Goal: Task Accomplishment & Management: Manage account settings

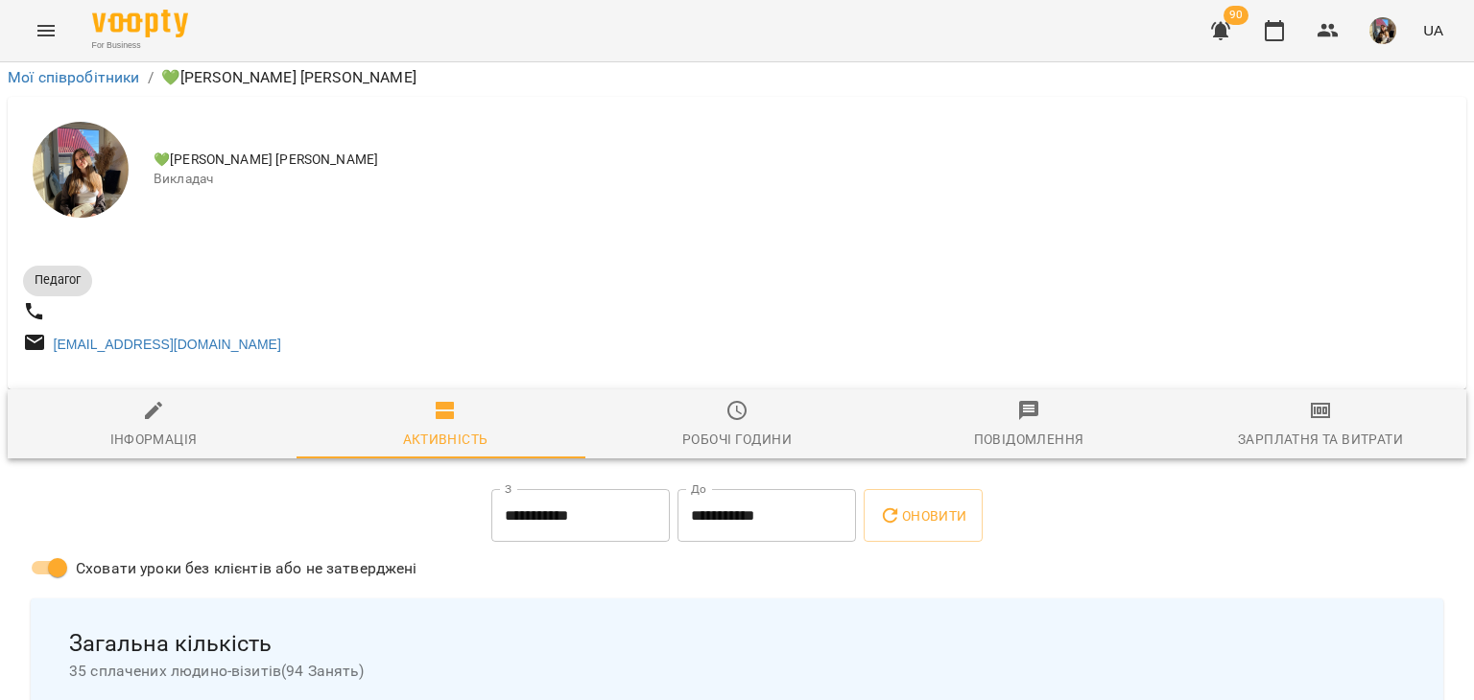
scroll to position [192, 0]
click at [1278, 40] on icon "button" at bounding box center [1274, 30] width 19 height 21
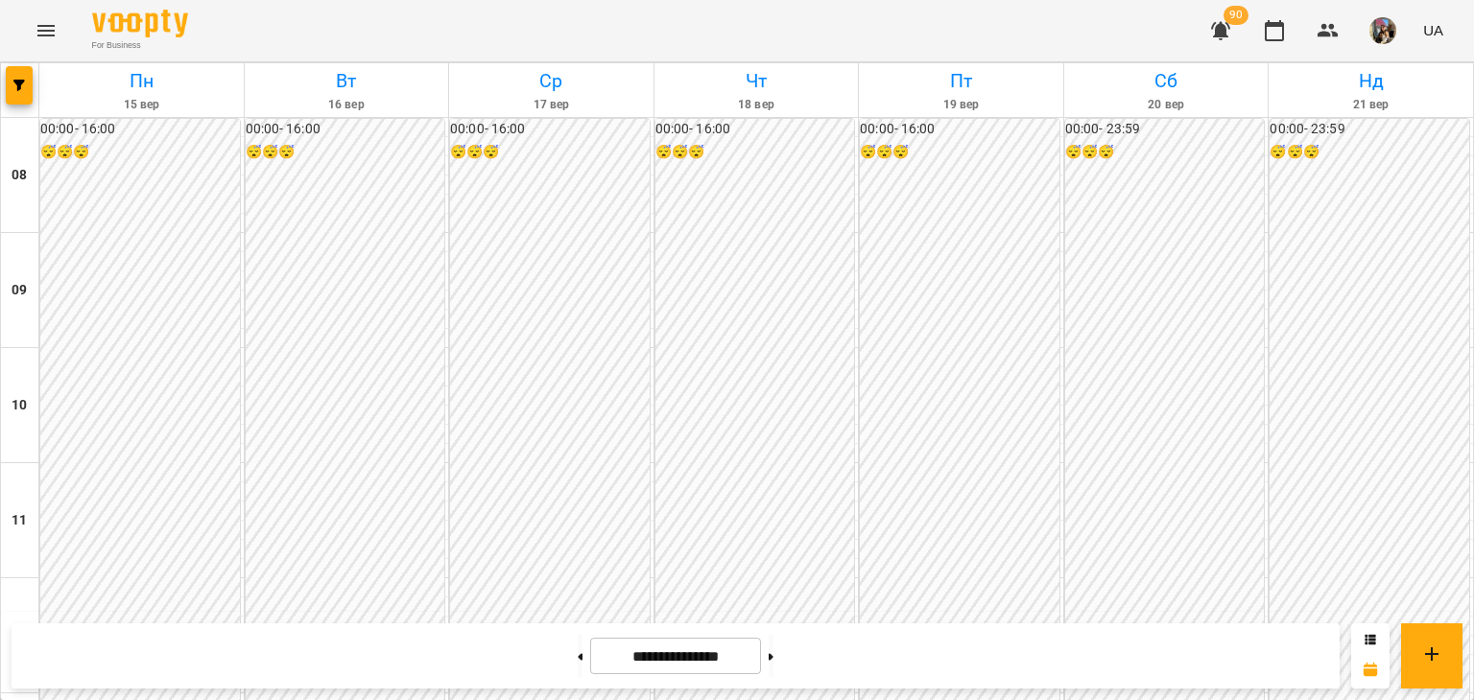
scroll to position [864, 0]
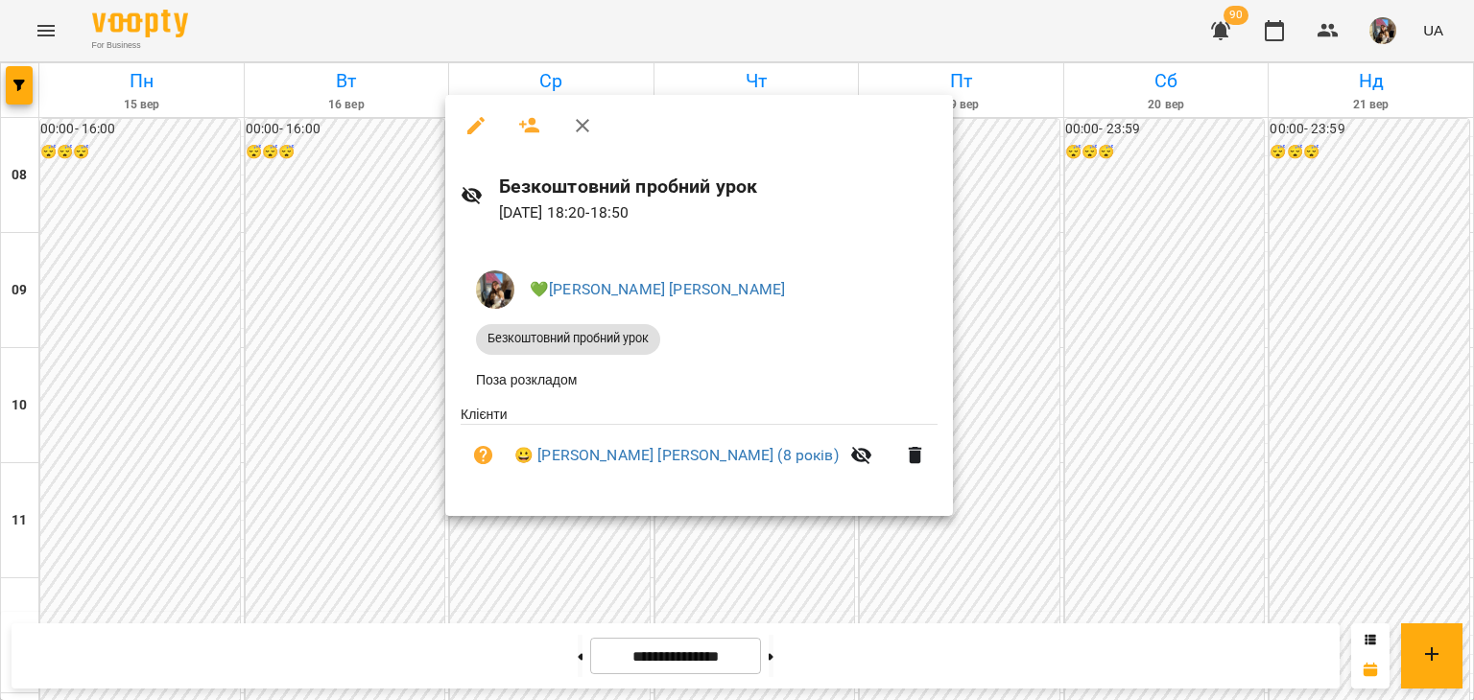
click at [1090, 372] on div at bounding box center [737, 350] width 1474 height 700
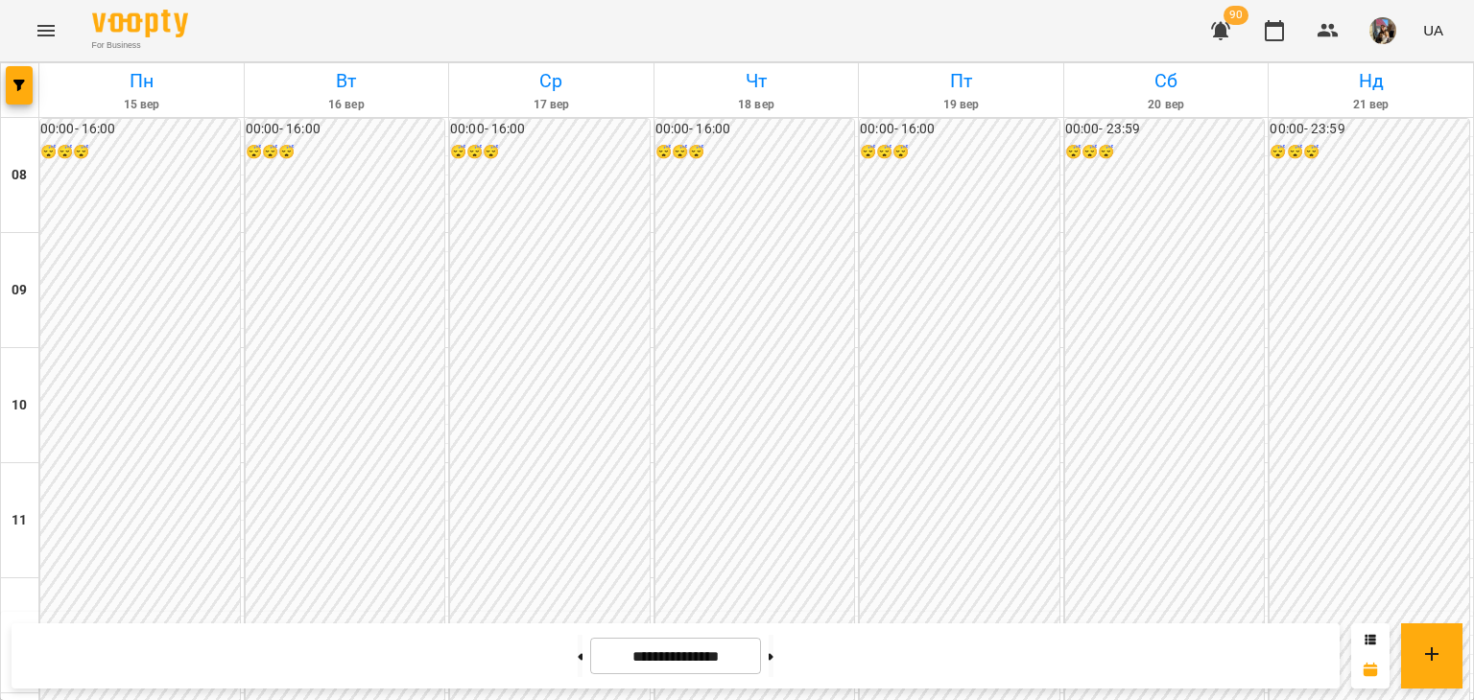
scroll to position [960, 0]
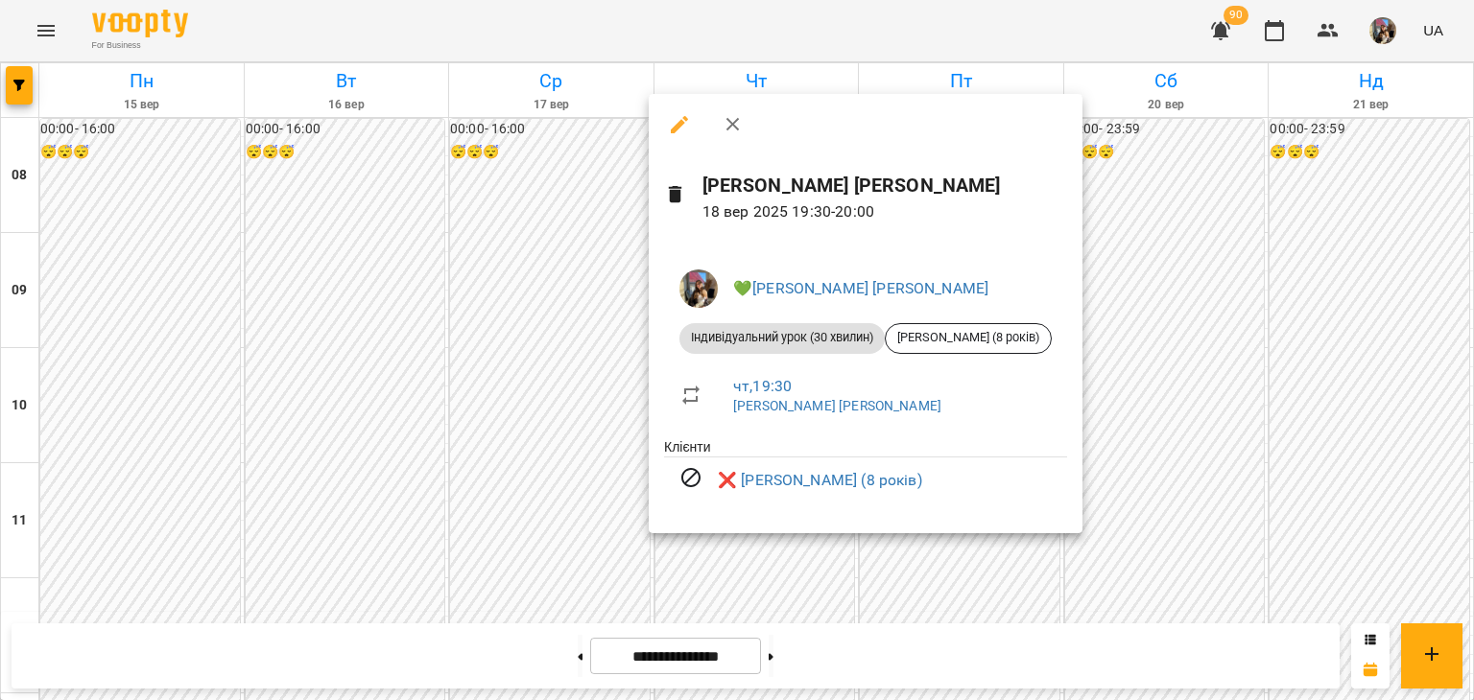
click at [1236, 438] on div at bounding box center [737, 350] width 1474 height 700
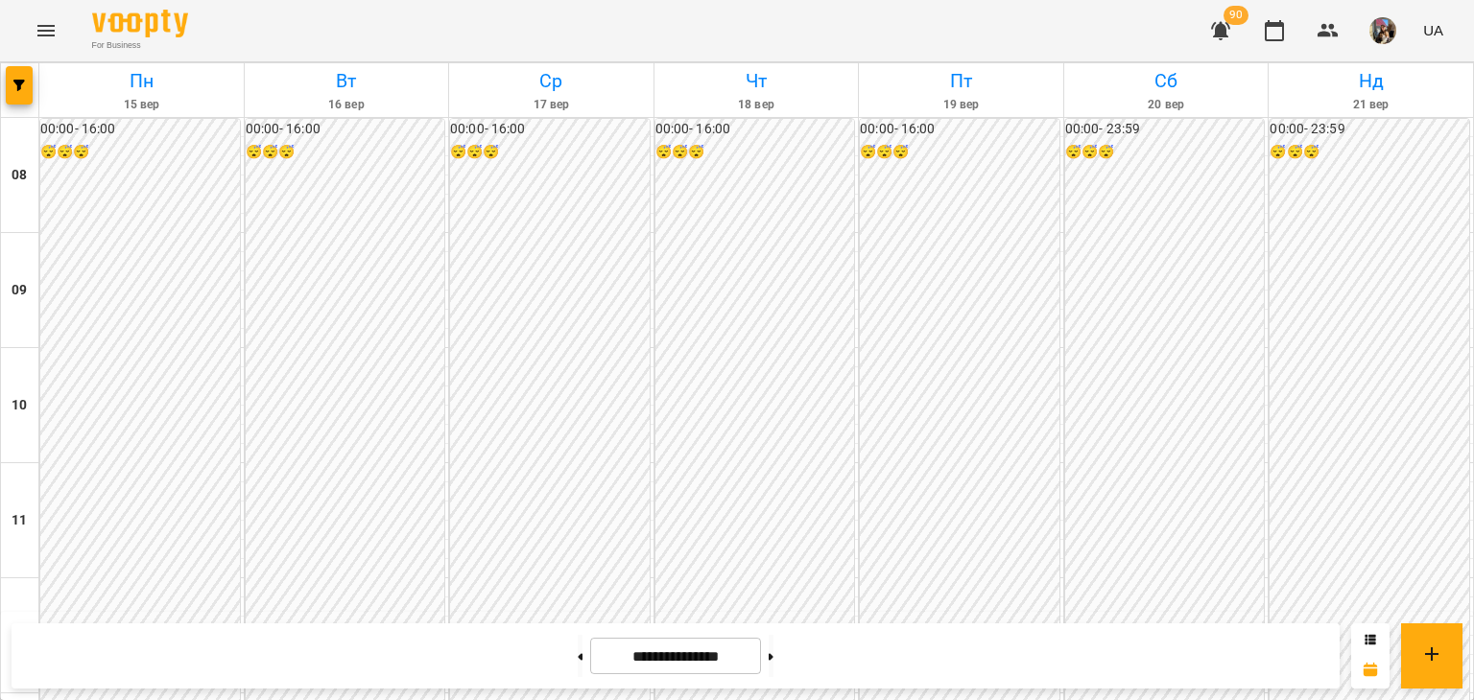
scroll to position [864, 0]
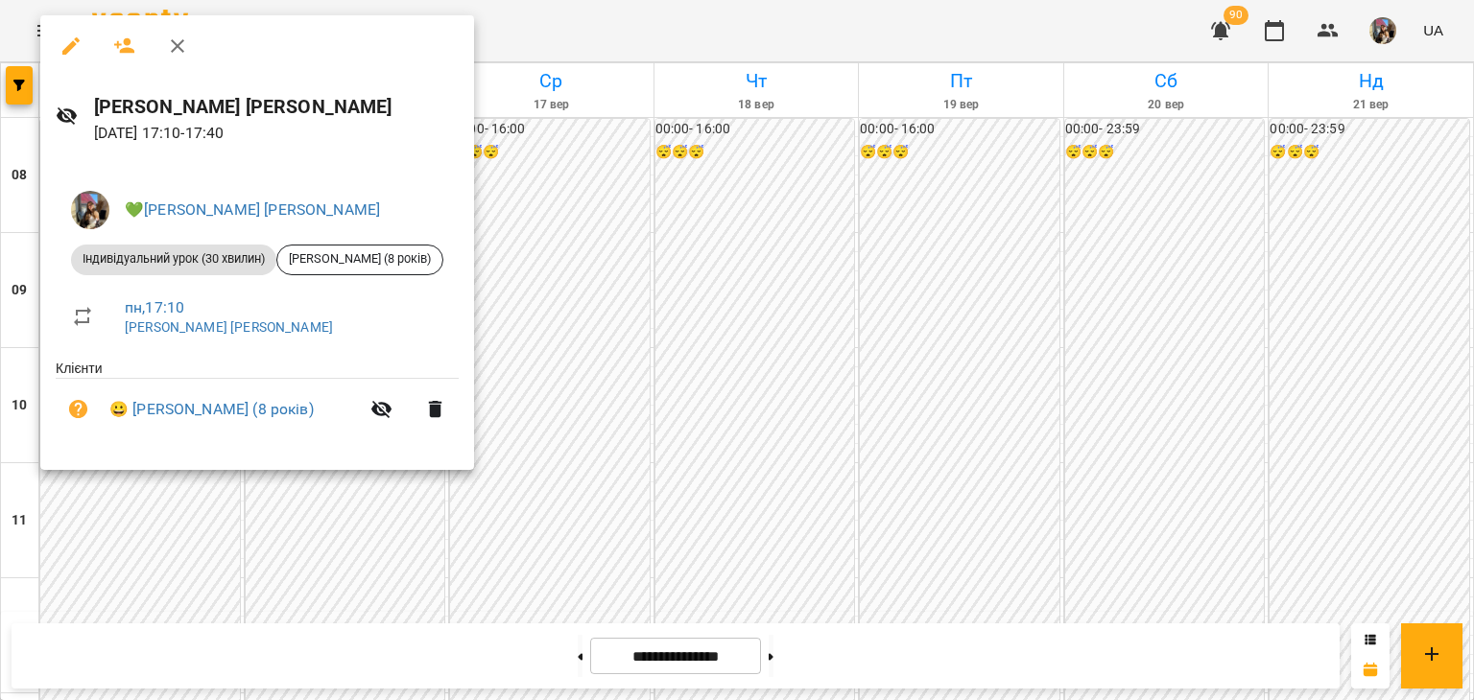
click at [1169, 460] on div at bounding box center [737, 350] width 1474 height 700
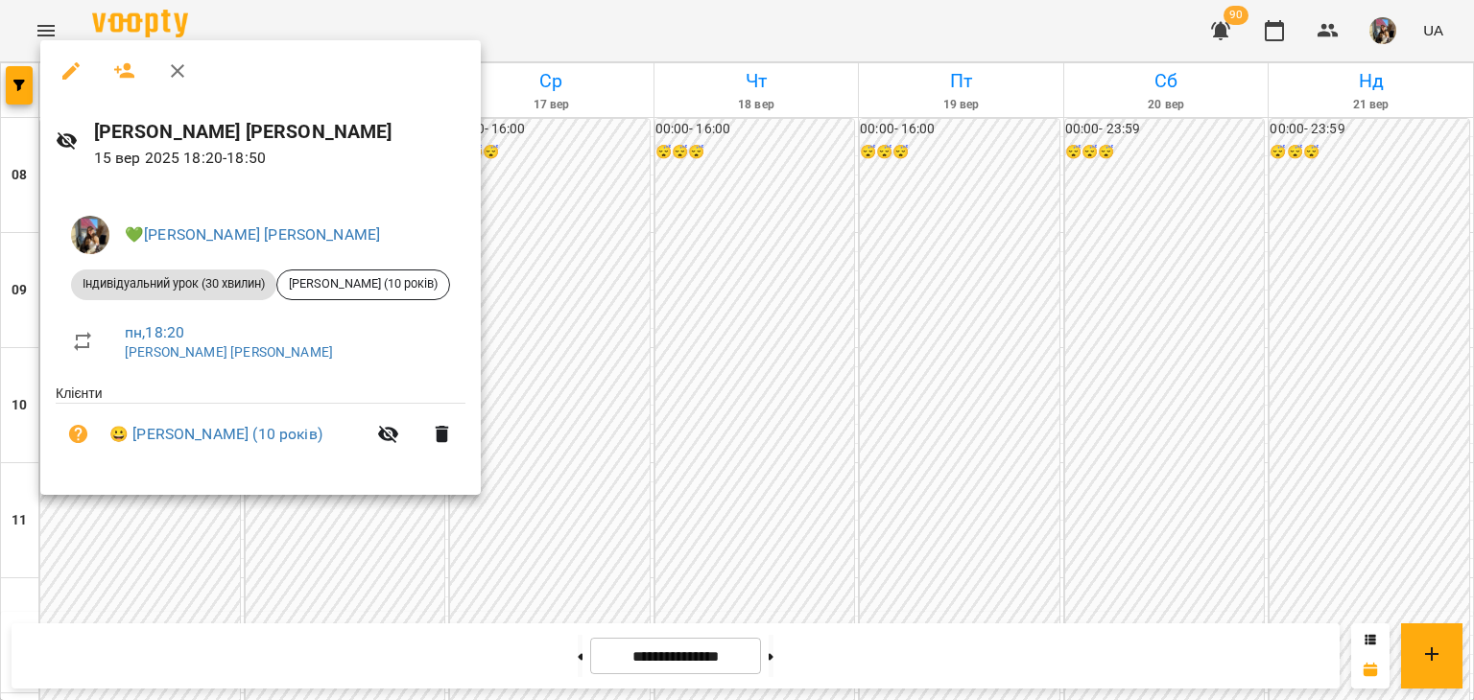
click at [504, 440] on div at bounding box center [737, 350] width 1474 height 700
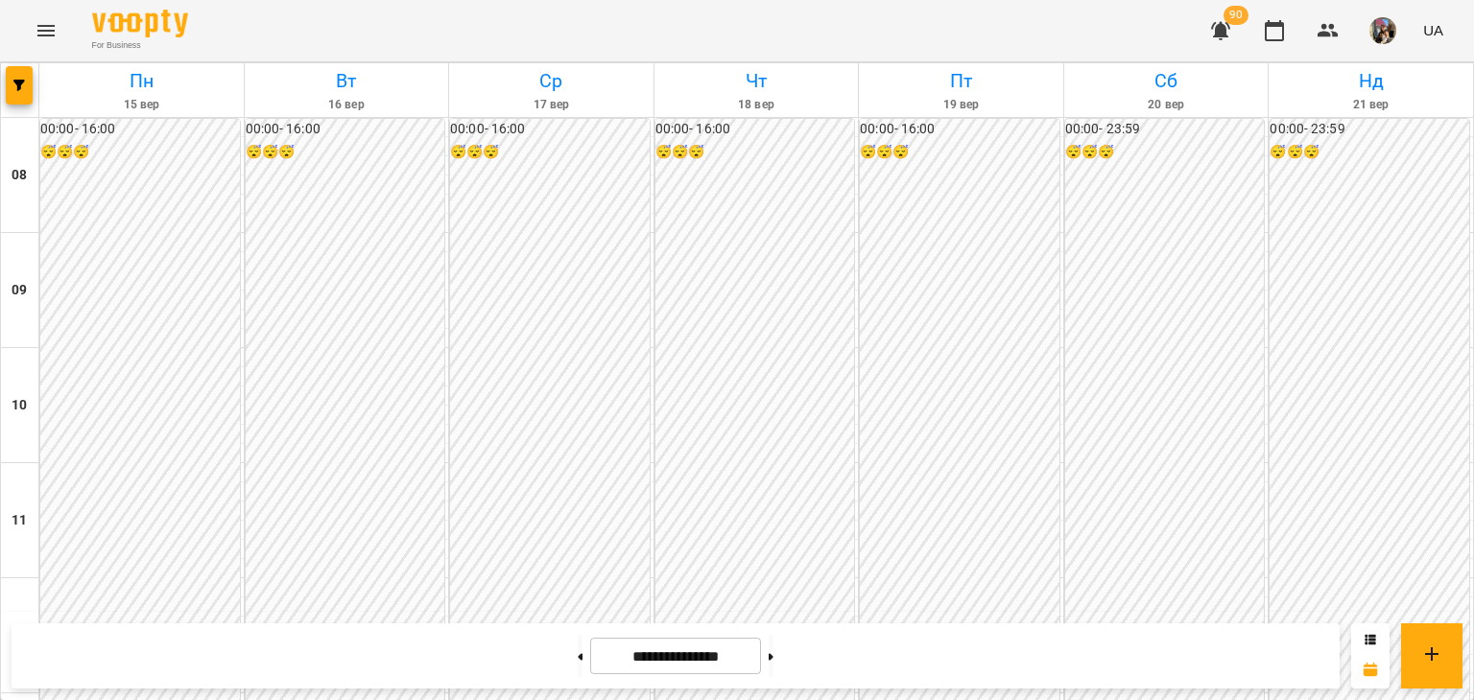
scroll to position [960, 0]
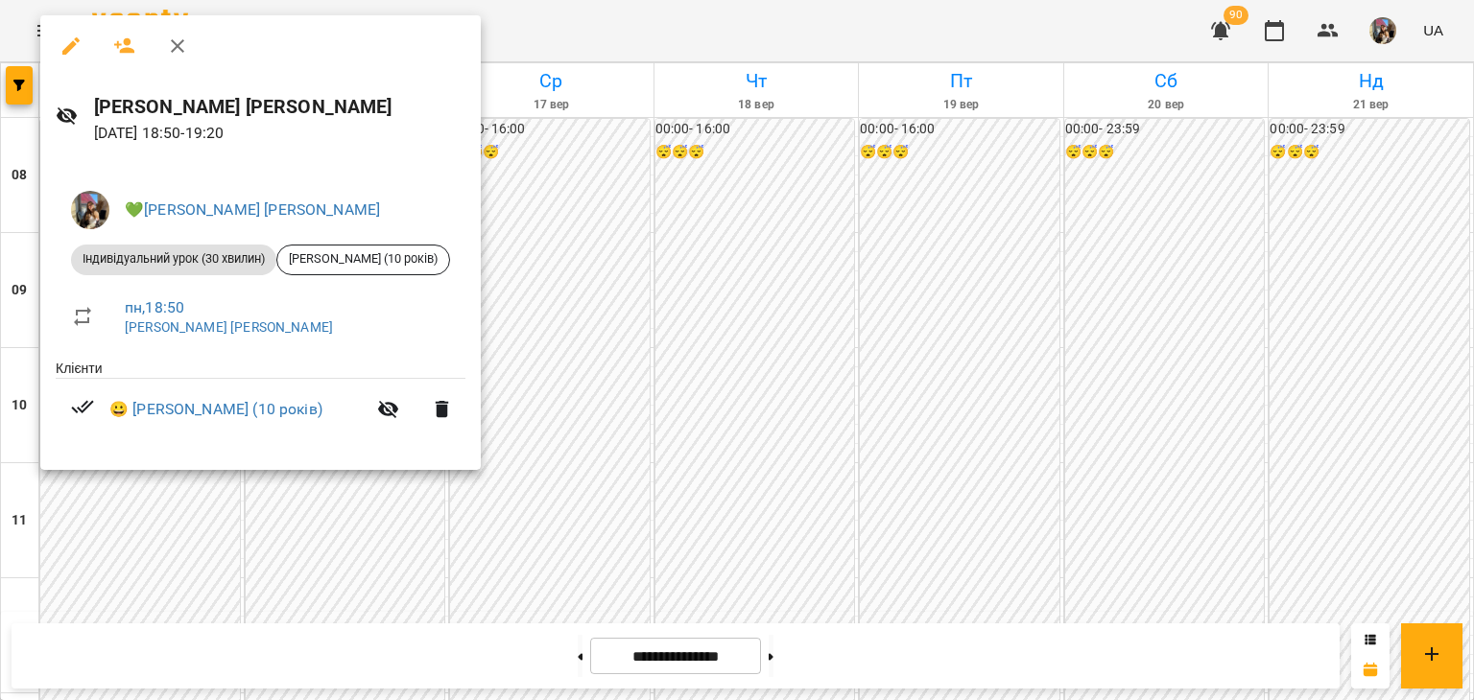
click at [522, 380] on div at bounding box center [737, 350] width 1474 height 700
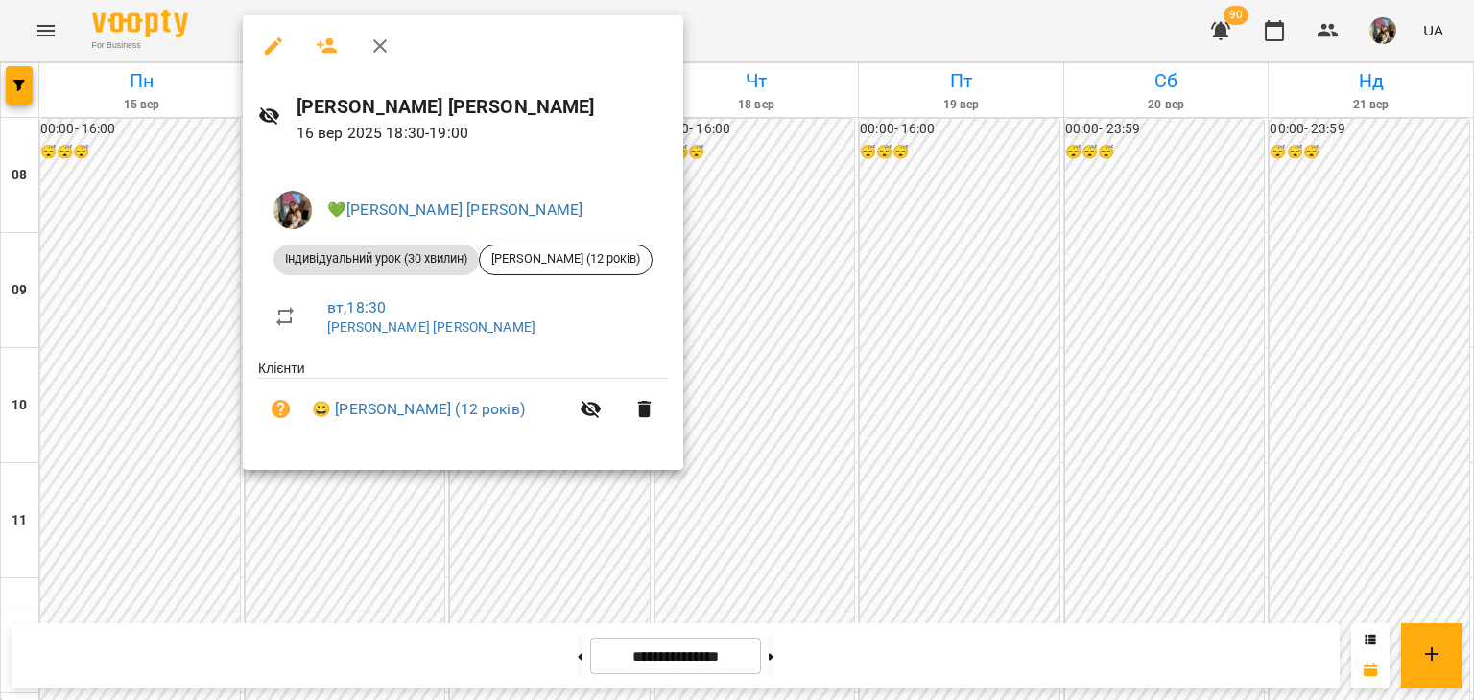
click at [803, 368] on div at bounding box center [737, 350] width 1474 height 700
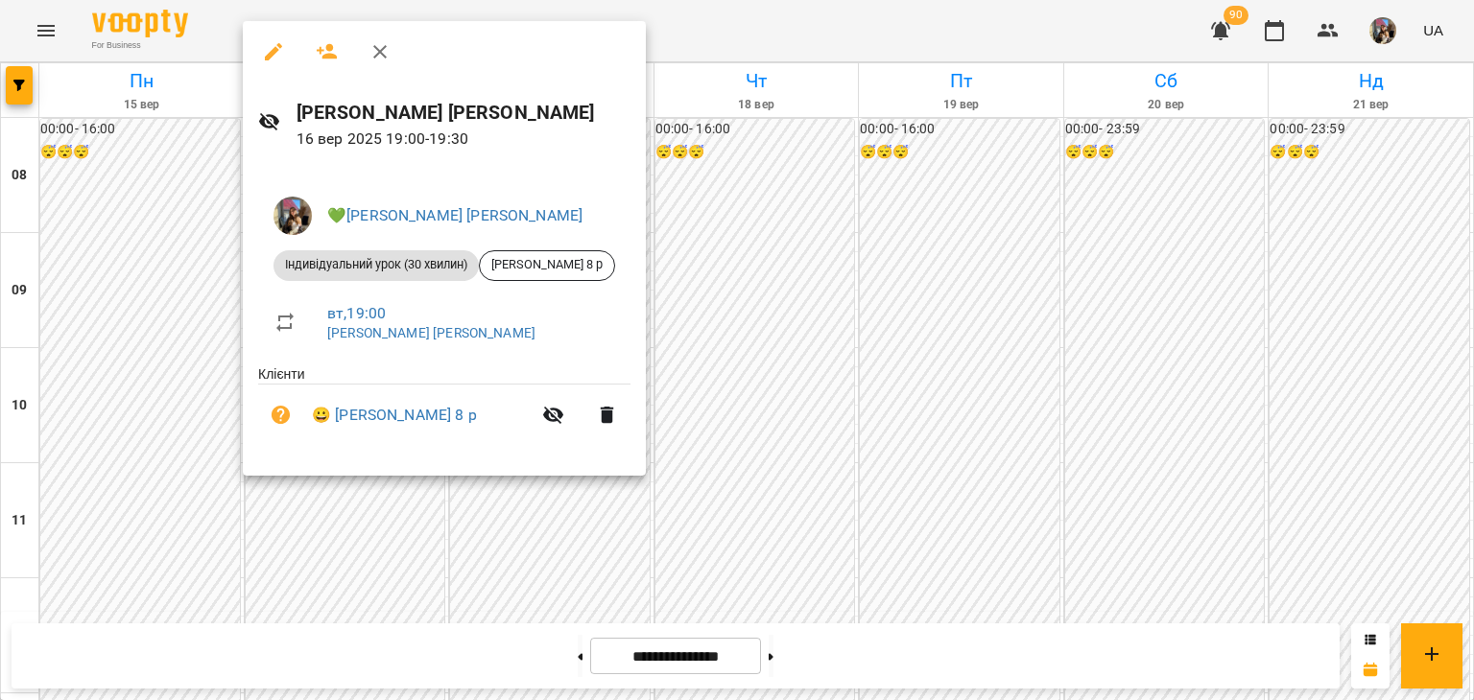
click at [911, 455] on div at bounding box center [737, 350] width 1474 height 700
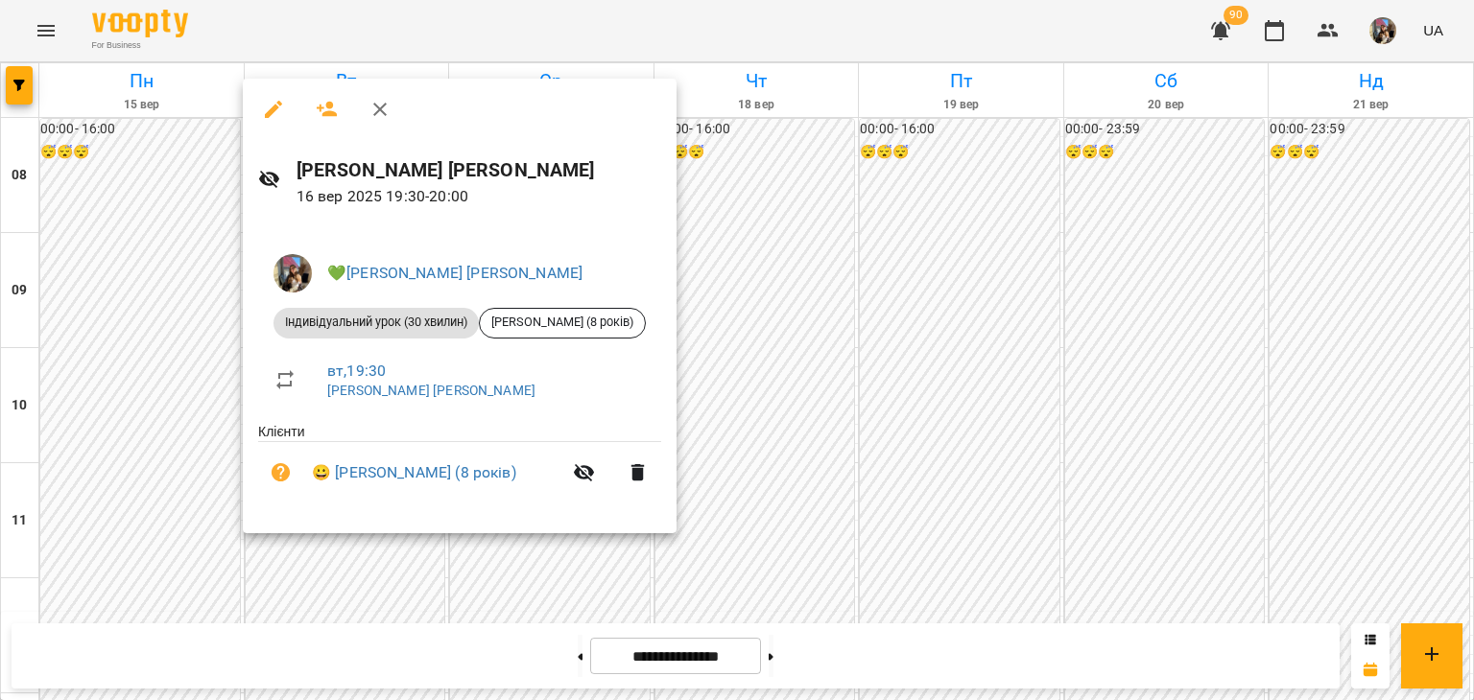
click at [911, 474] on div at bounding box center [737, 350] width 1474 height 700
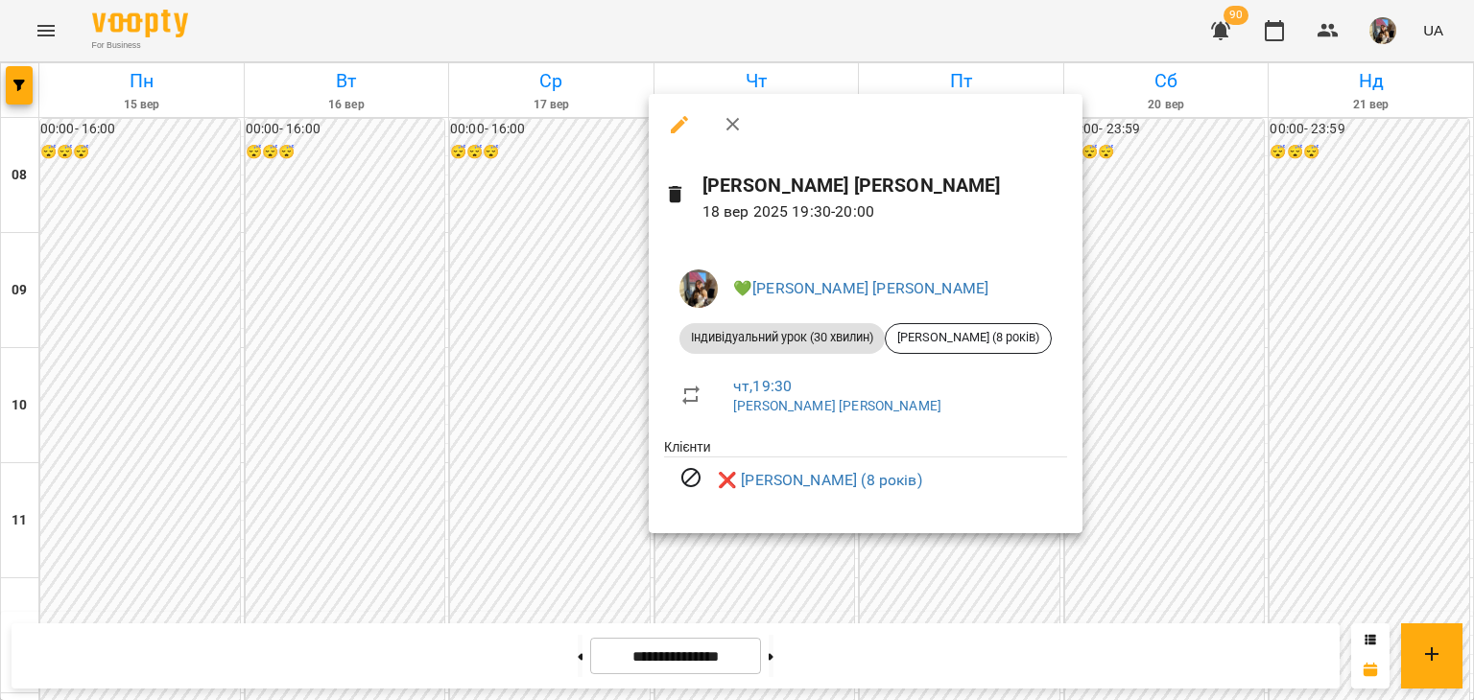
click at [1300, 486] on div at bounding box center [737, 350] width 1474 height 700
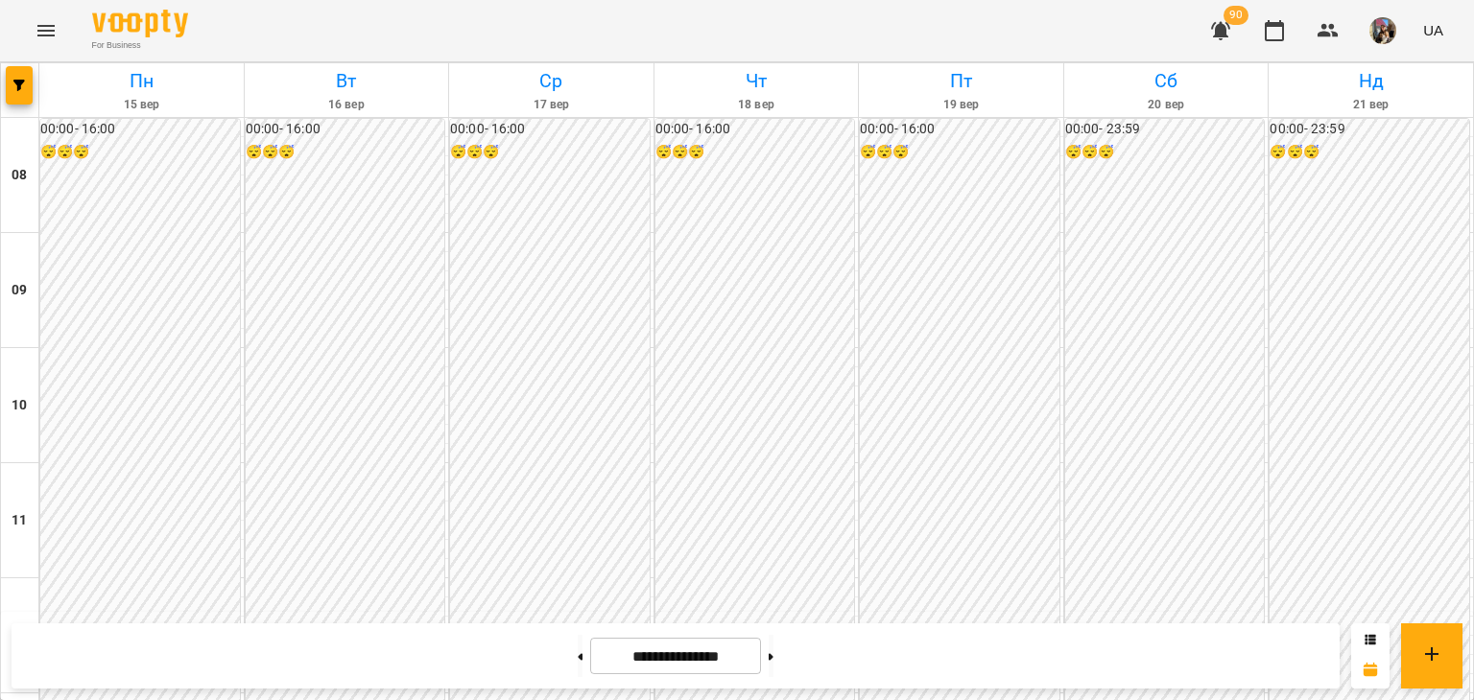
scroll to position [768, 0]
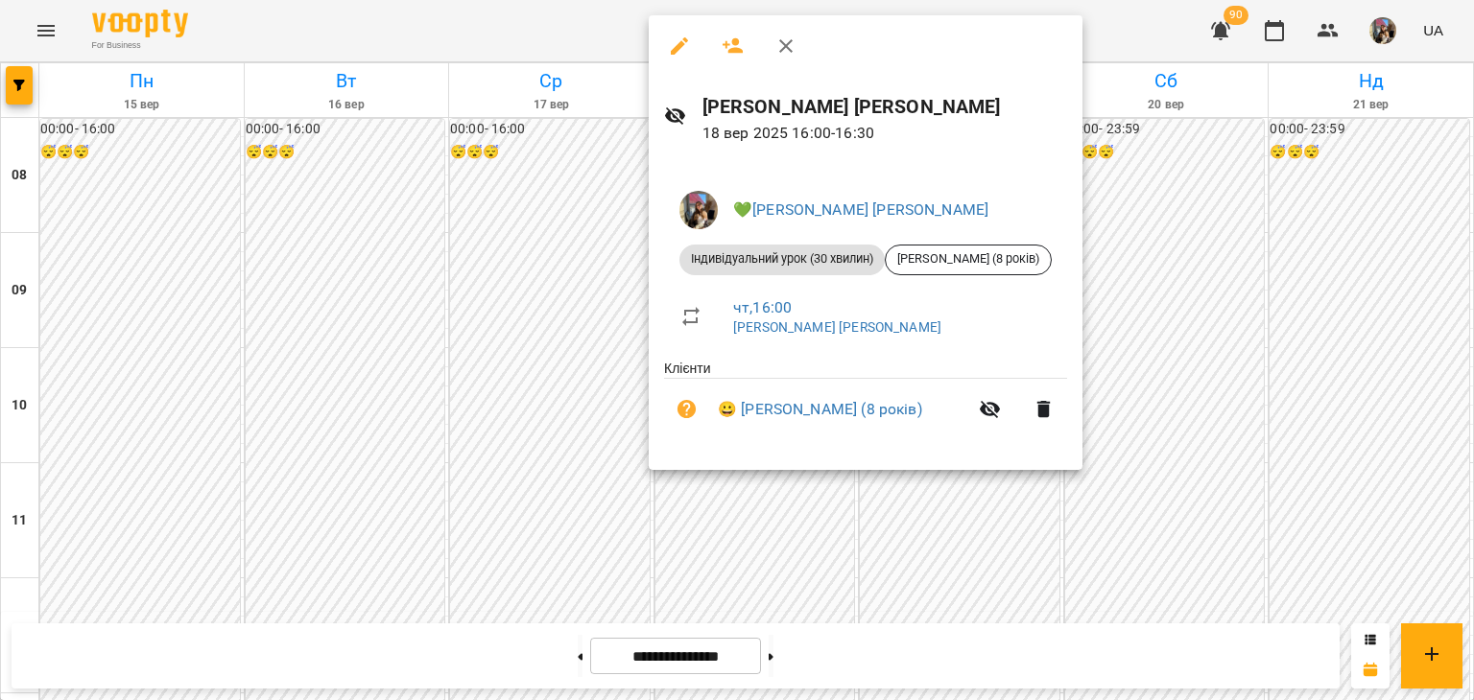
click at [1221, 326] on div at bounding box center [737, 350] width 1474 height 700
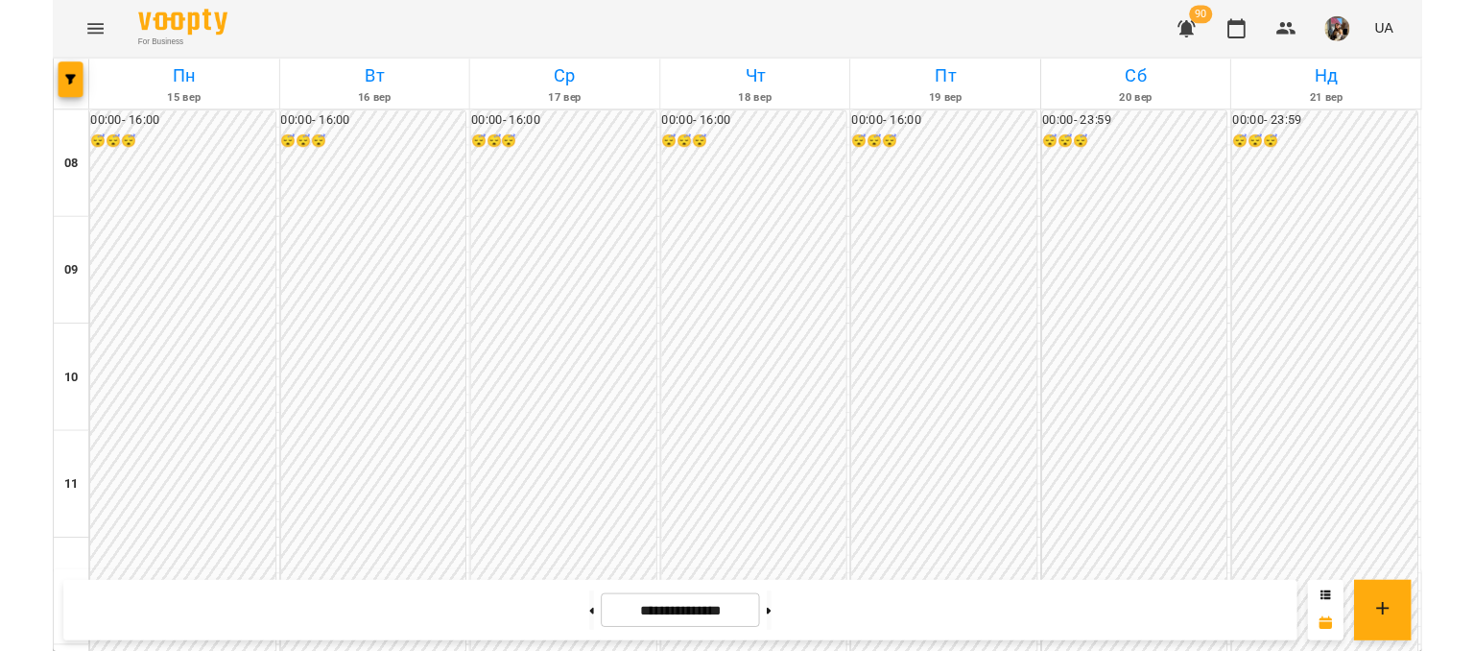
scroll to position [864, 0]
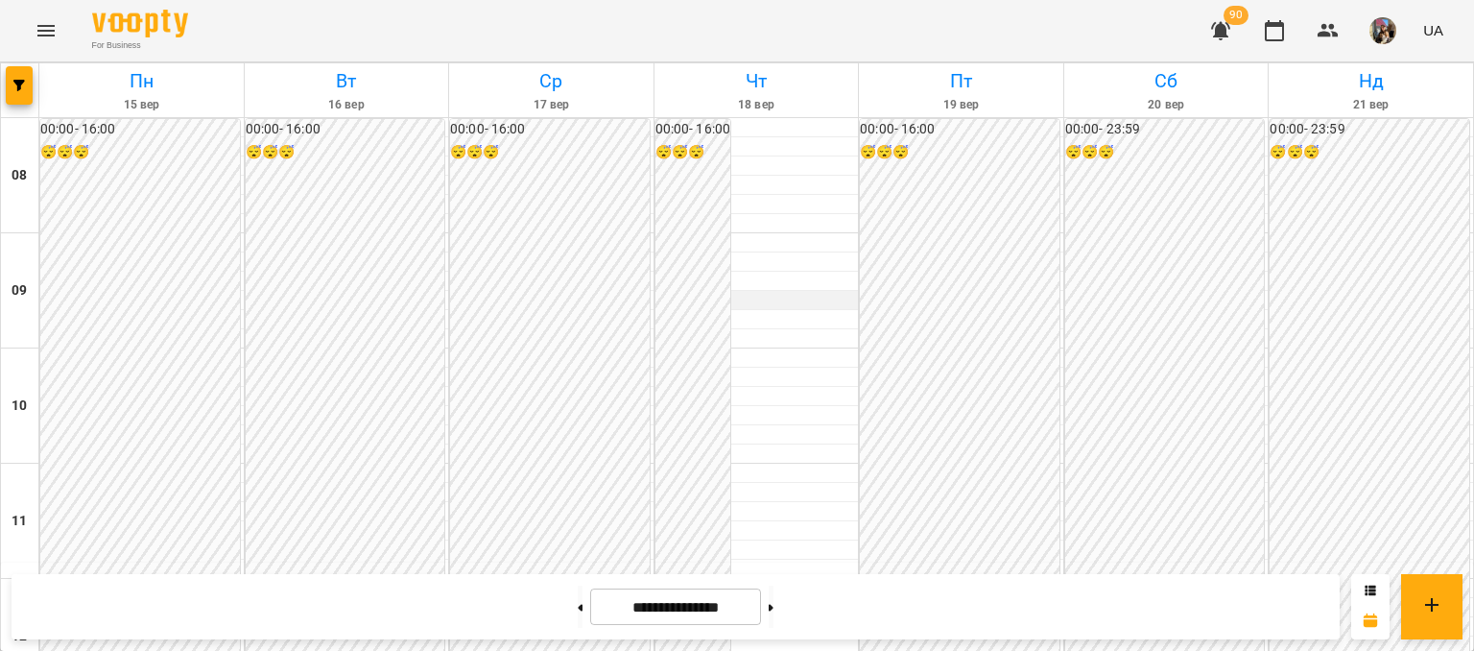
scroll to position [864, 0]
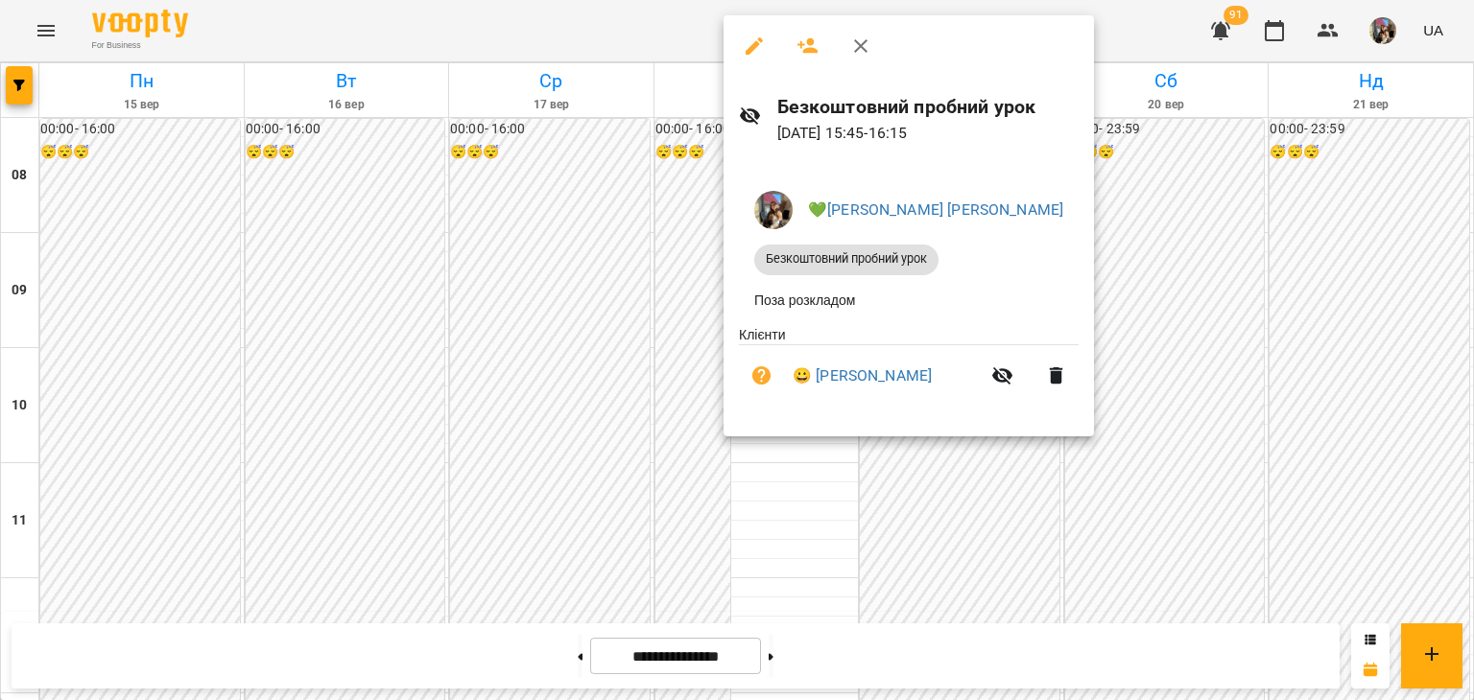
click at [683, 285] on div at bounding box center [737, 350] width 1474 height 700
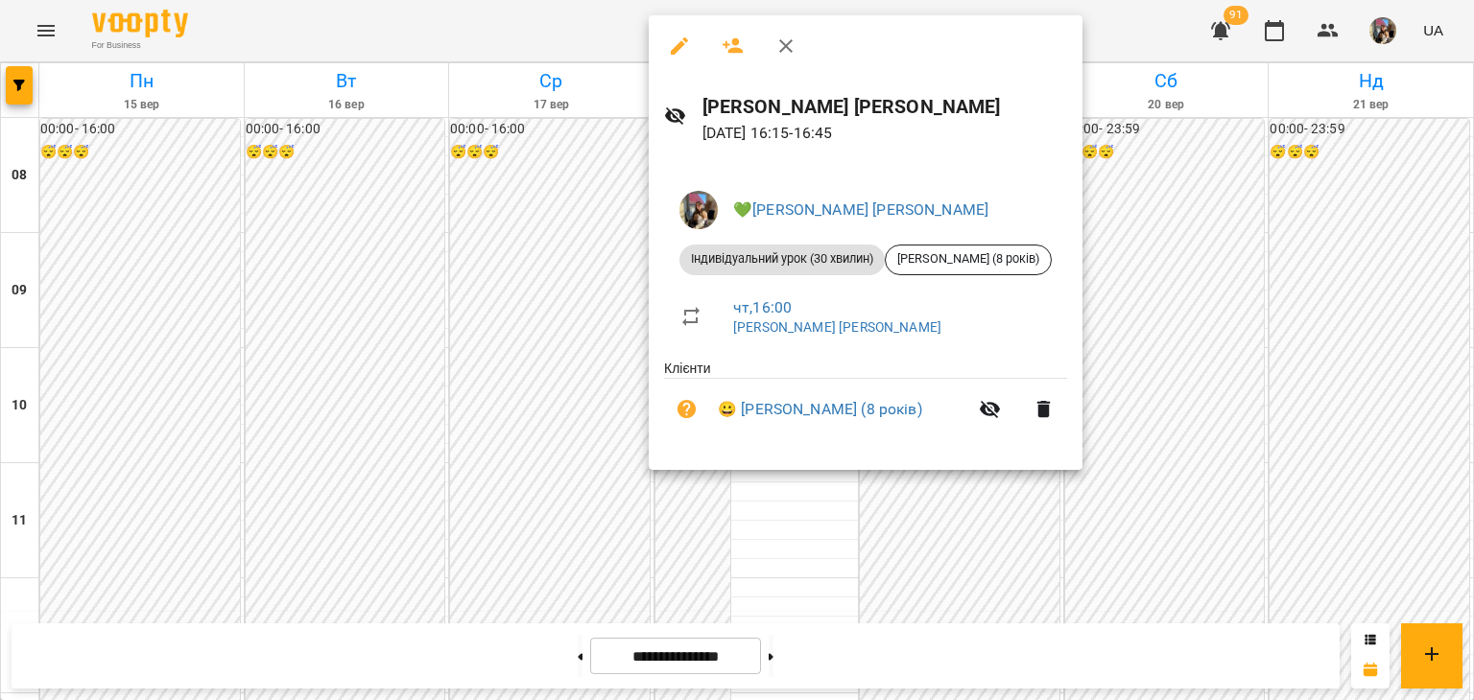
click at [932, 577] on div at bounding box center [737, 350] width 1474 height 700
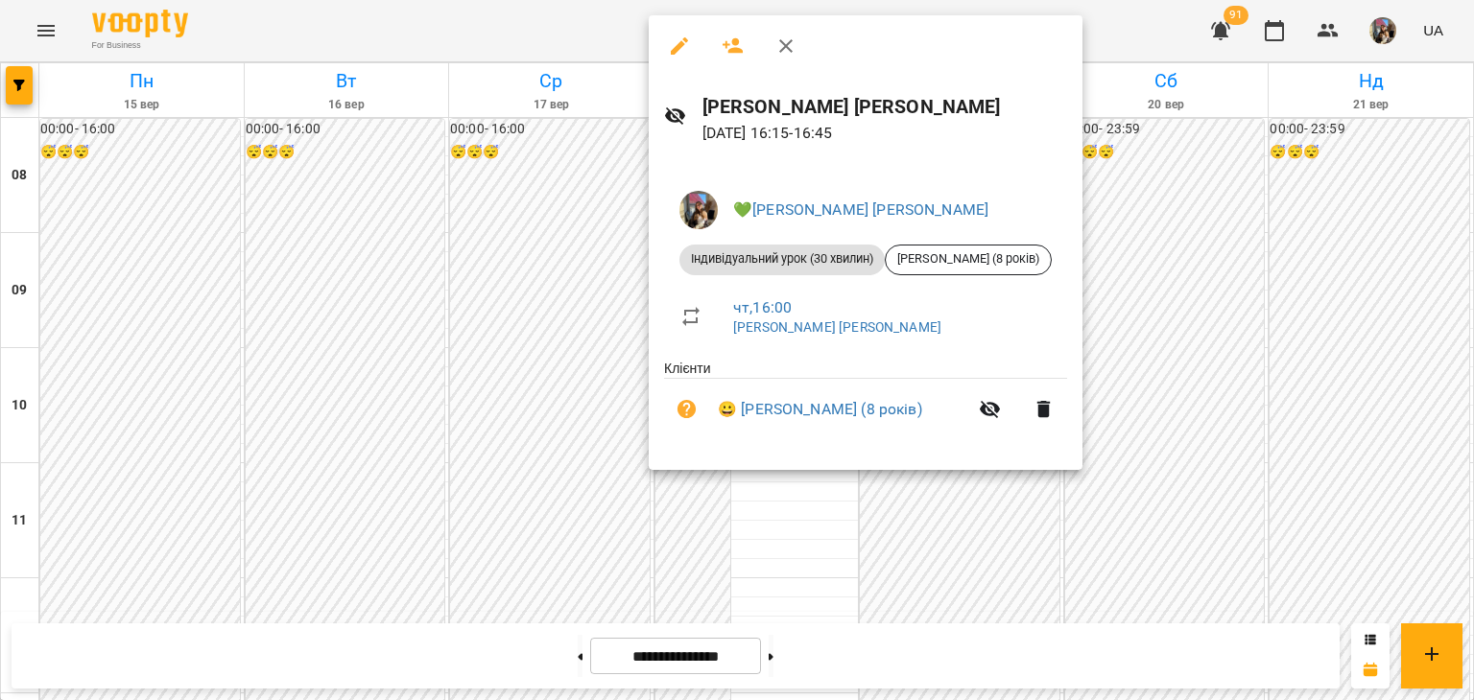
click at [558, 158] on div at bounding box center [737, 350] width 1474 height 700
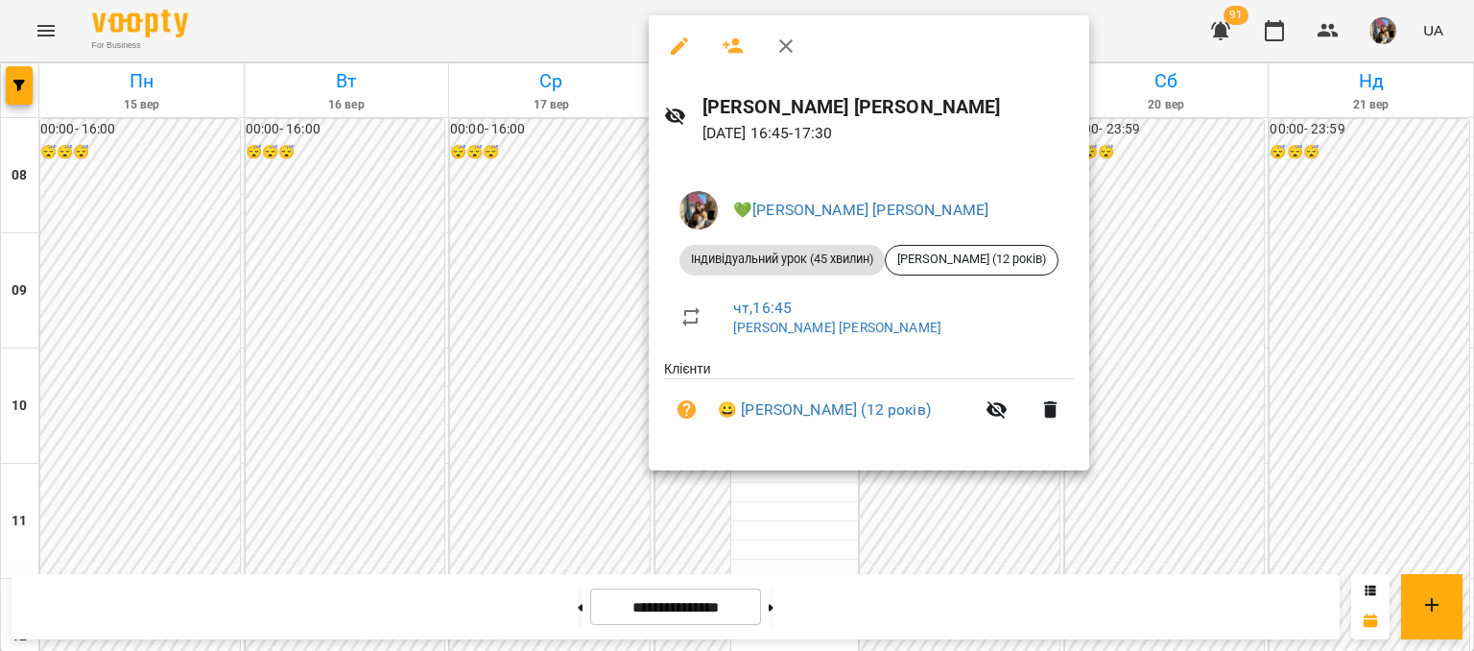
click at [1208, 280] on div at bounding box center [737, 325] width 1474 height 651
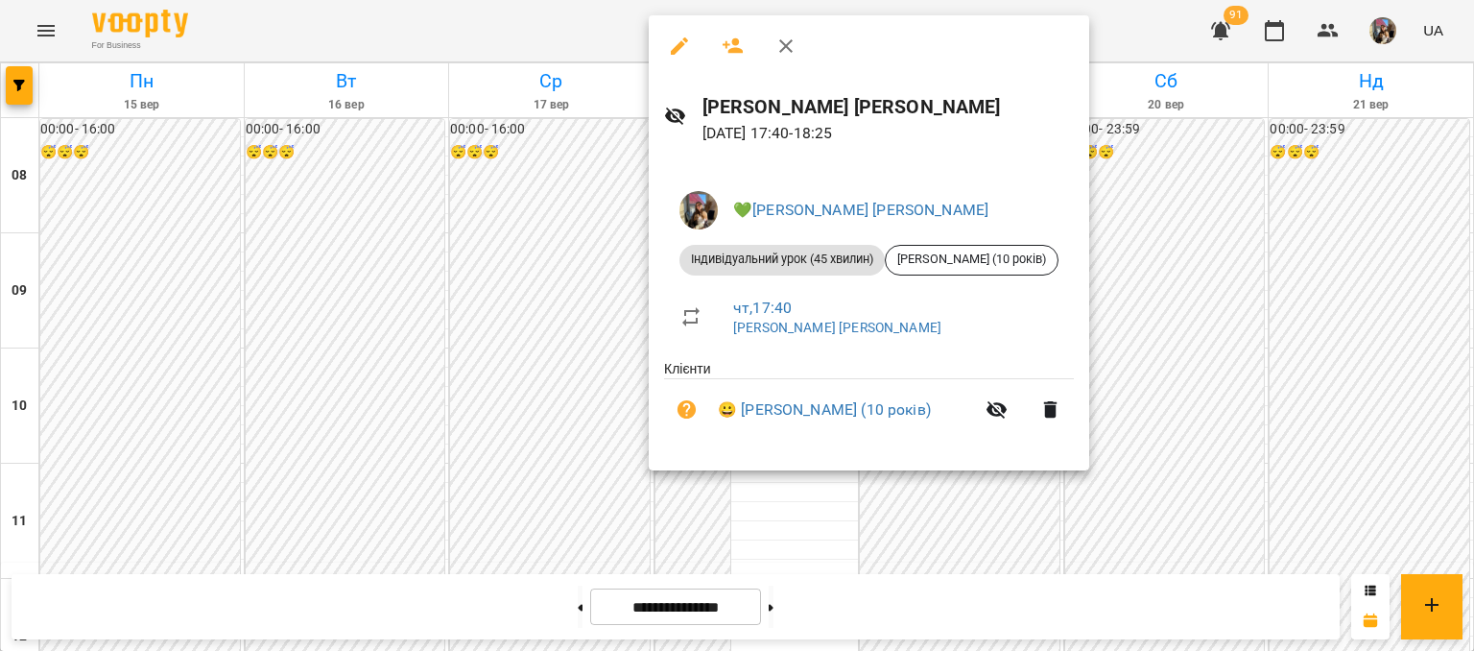
click at [1320, 337] on div at bounding box center [737, 325] width 1474 height 651
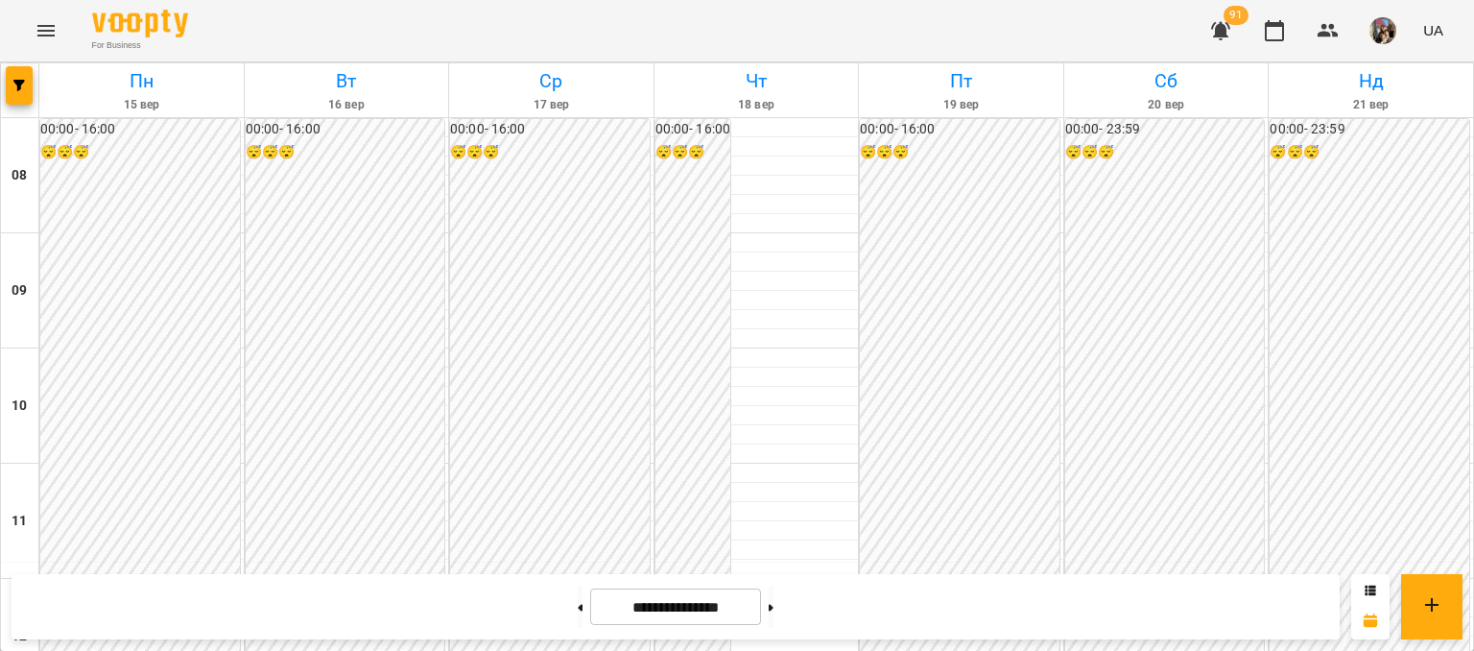
scroll to position [960, 0]
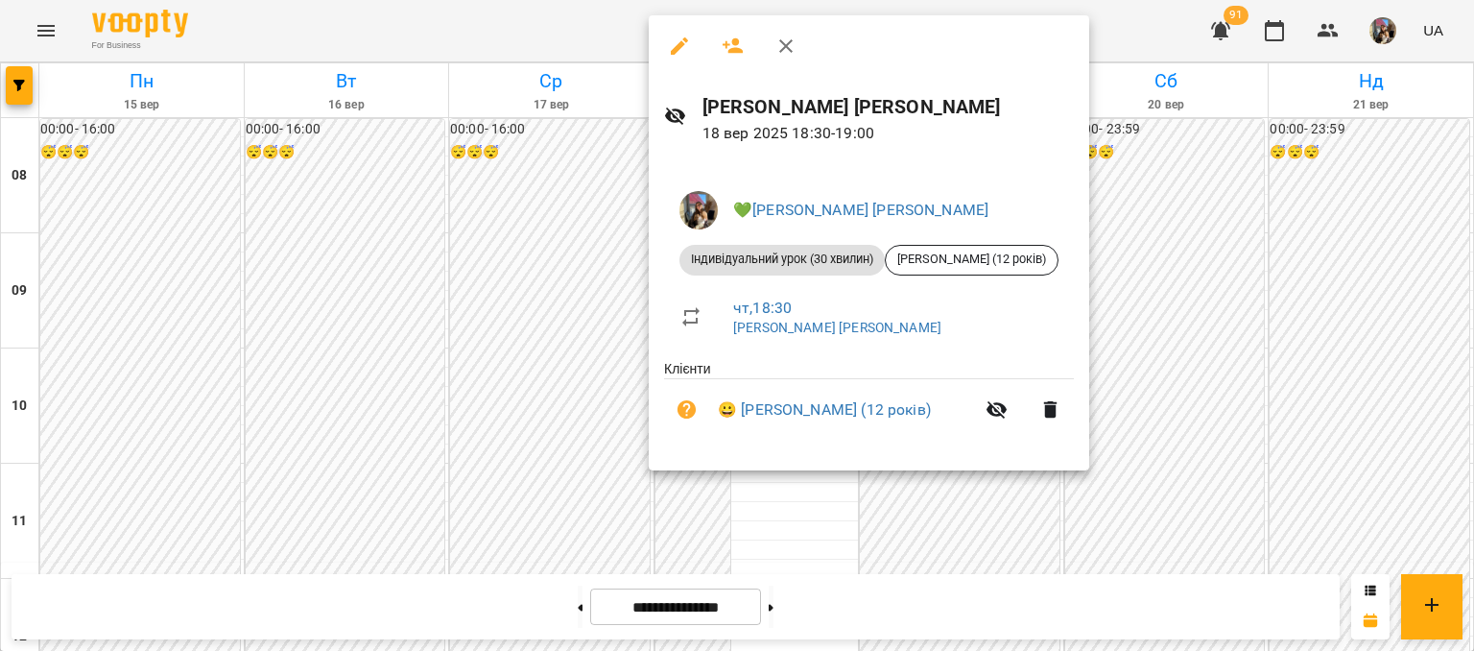
click at [1225, 364] on div at bounding box center [737, 325] width 1474 height 651
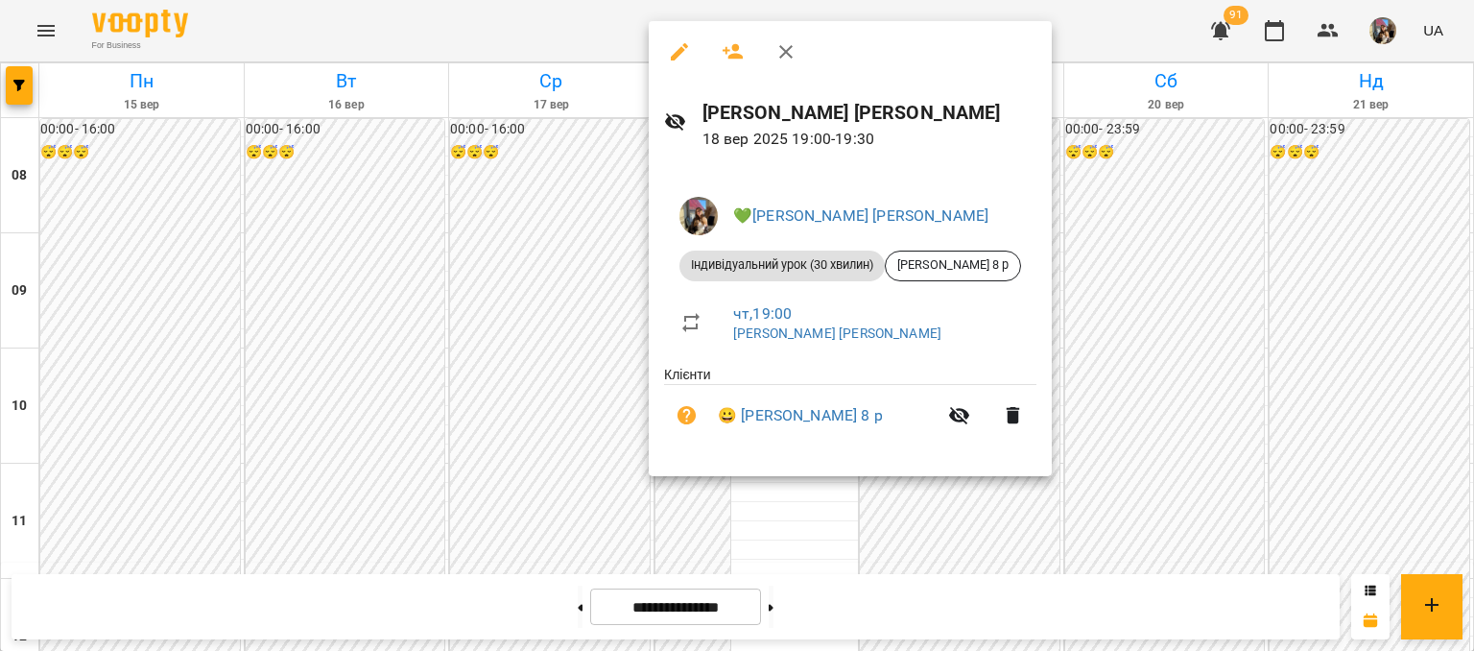
click at [537, 319] on div at bounding box center [737, 325] width 1474 height 651
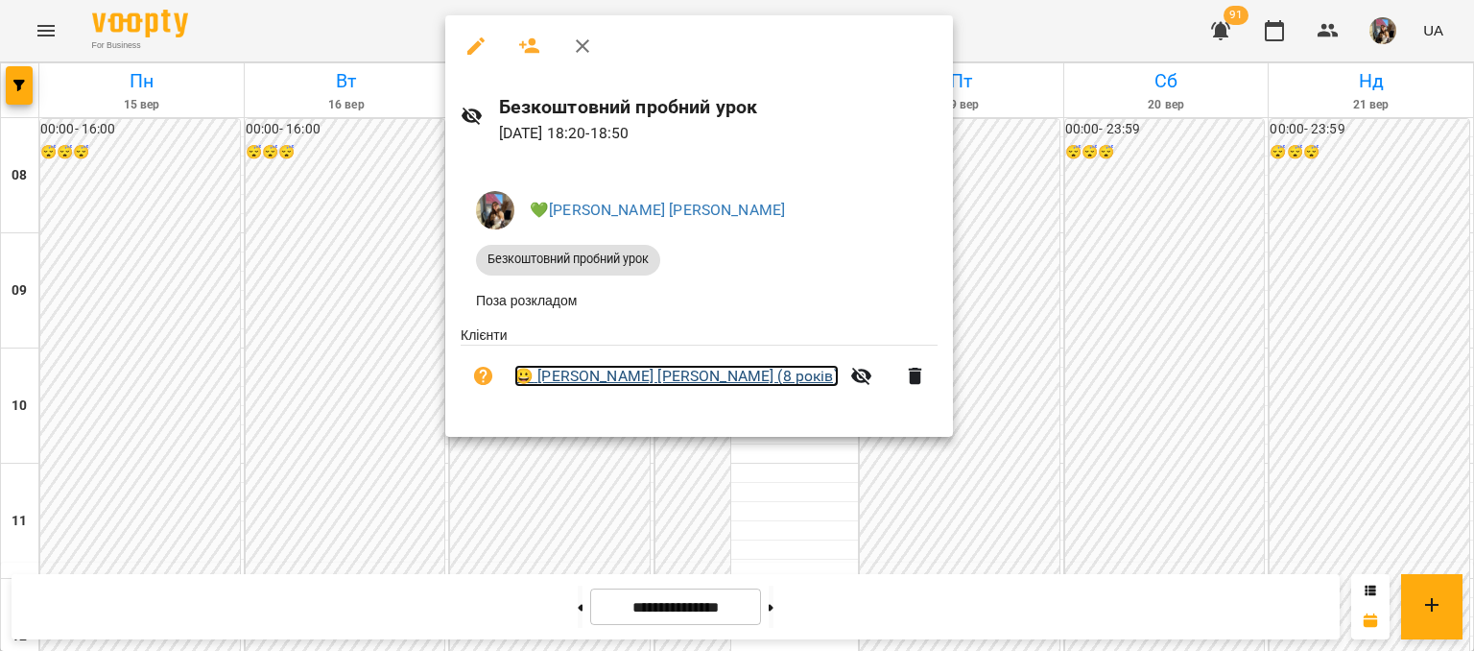
click at [633, 379] on link "😀 Анцибасова Маргарита (8 років)" at bounding box center [676, 376] width 324 height 23
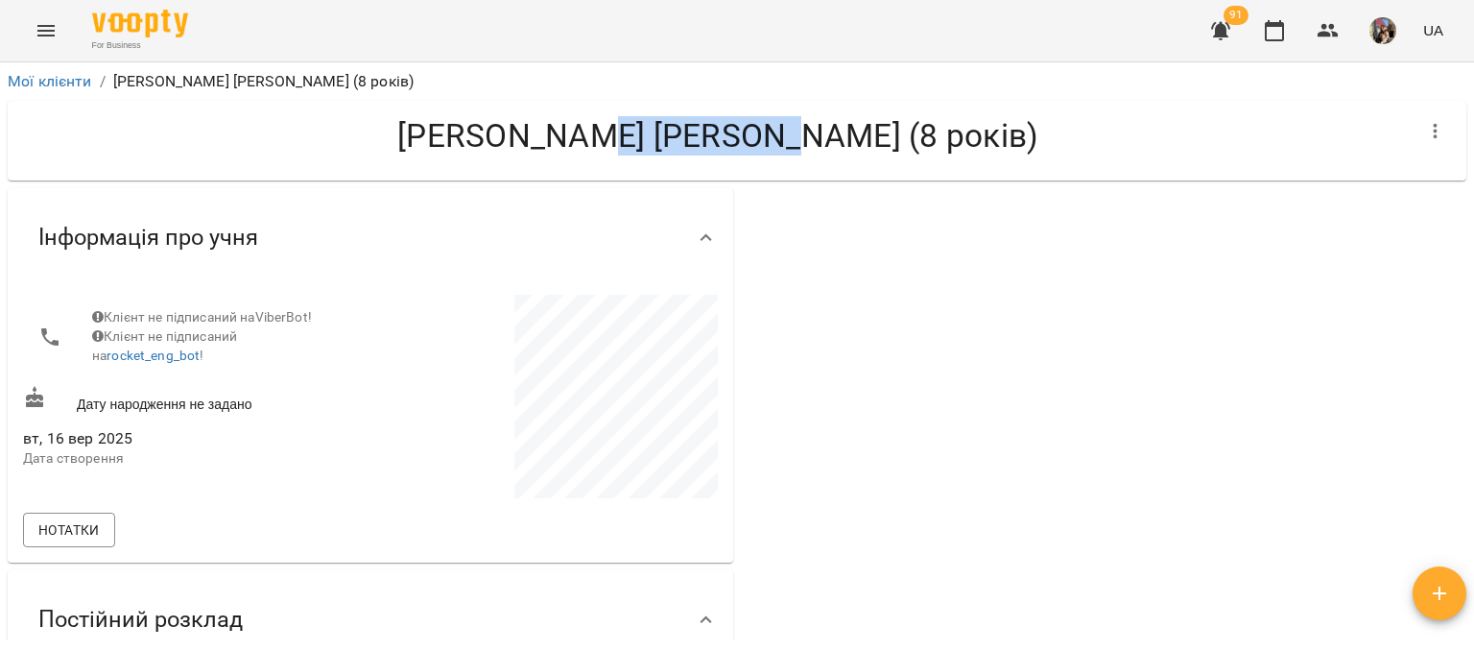
drag, startPoint x: 662, startPoint y: 150, endPoint x: 839, endPoint y: 151, distance: 176.6
click at [839, 151] on h4 "[PERSON_NAME] [PERSON_NAME] (8 років)" at bounding box center [717, 135] width 1389 height 39
copy h4 "Маргарита ("
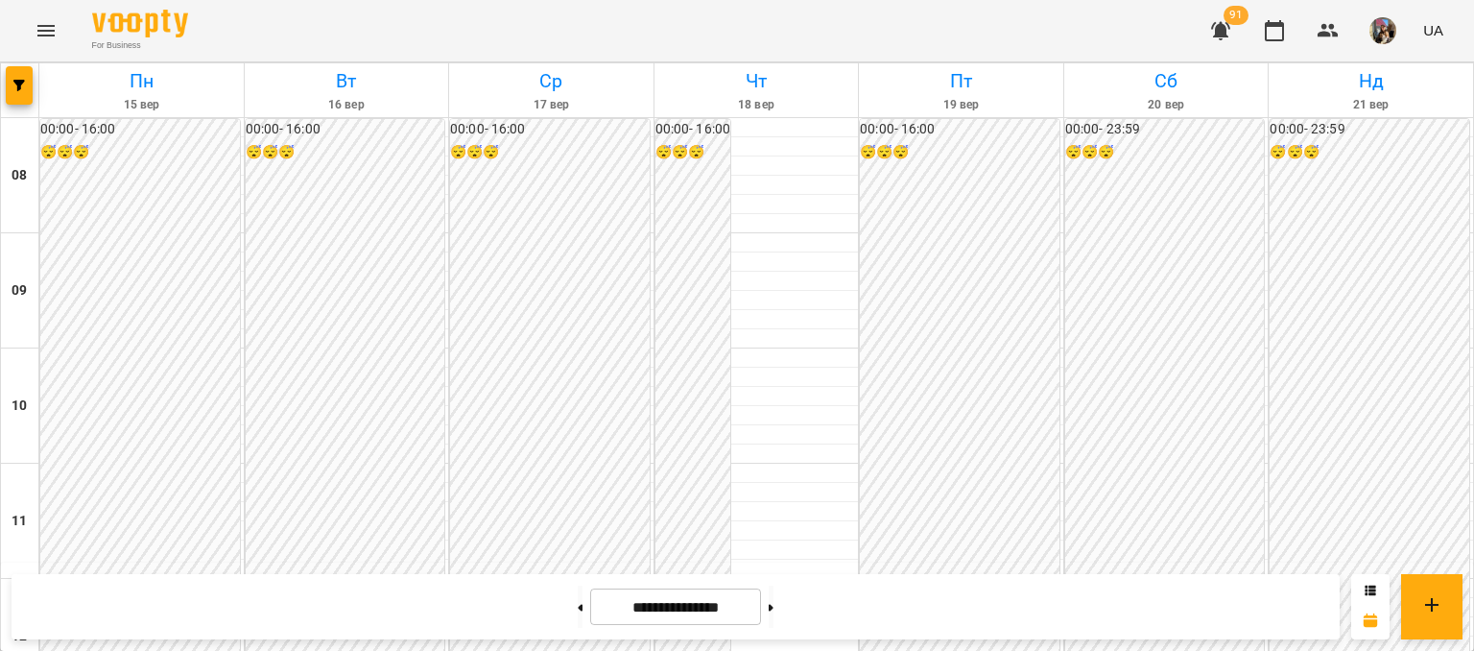
scroll to position [864, 0]
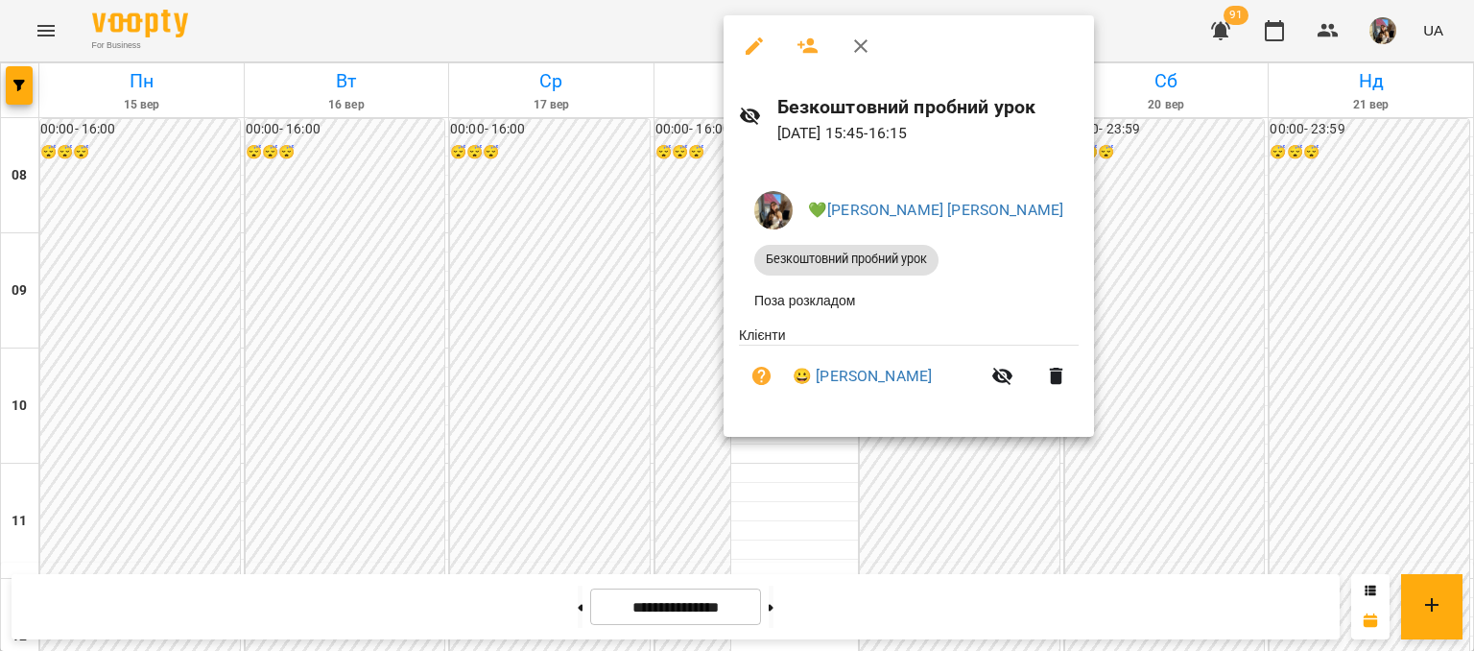
click at [689, 178] on div at bounding box center [737, 325] width 1474 height 651
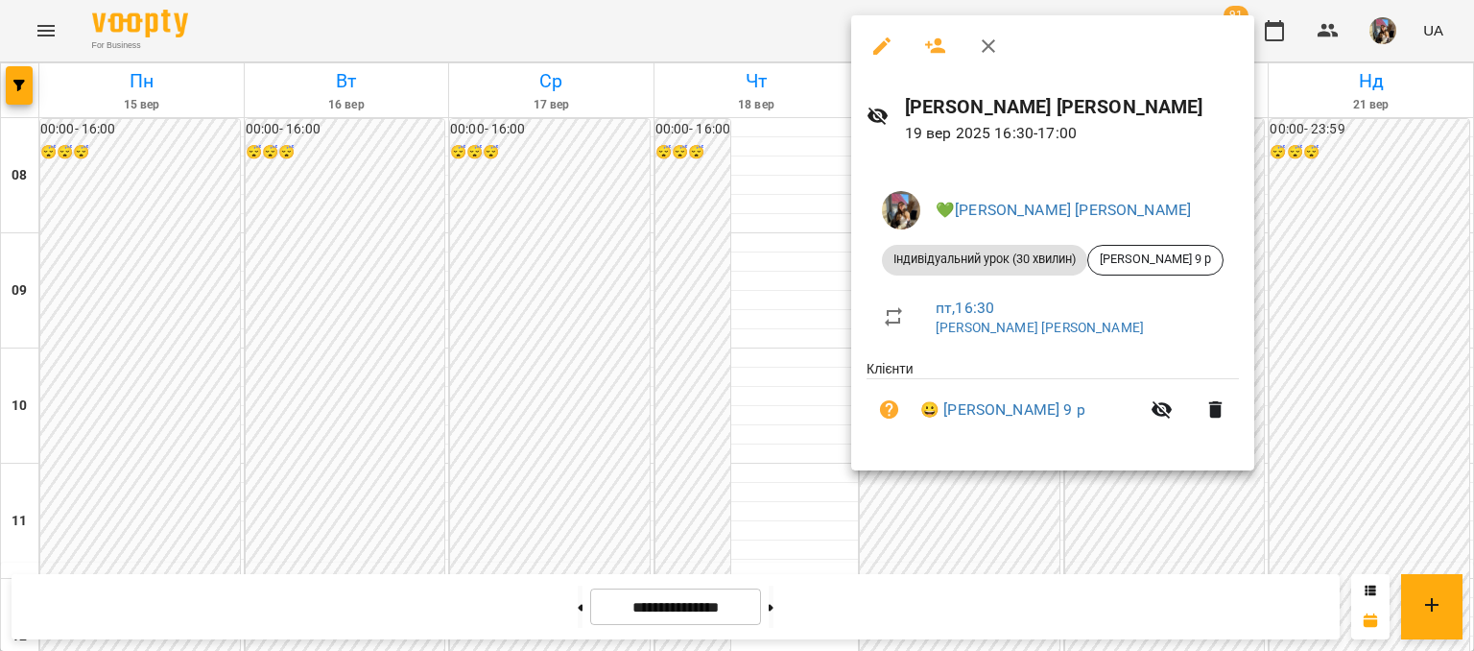
click at [1401, 290] on div at bounding box center [737, 325] width 1474 height 651
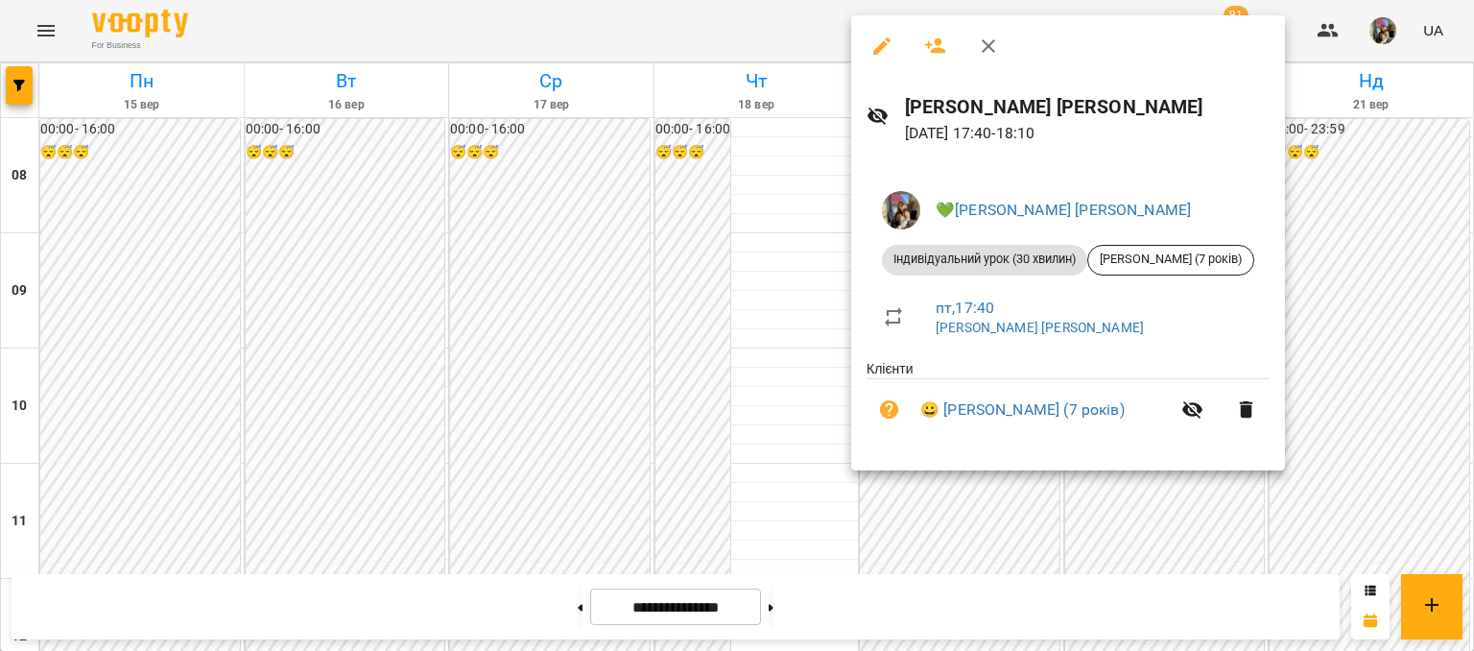
click at [1333, 323] on div at bounding box center [737, 325] width 1474 height 651
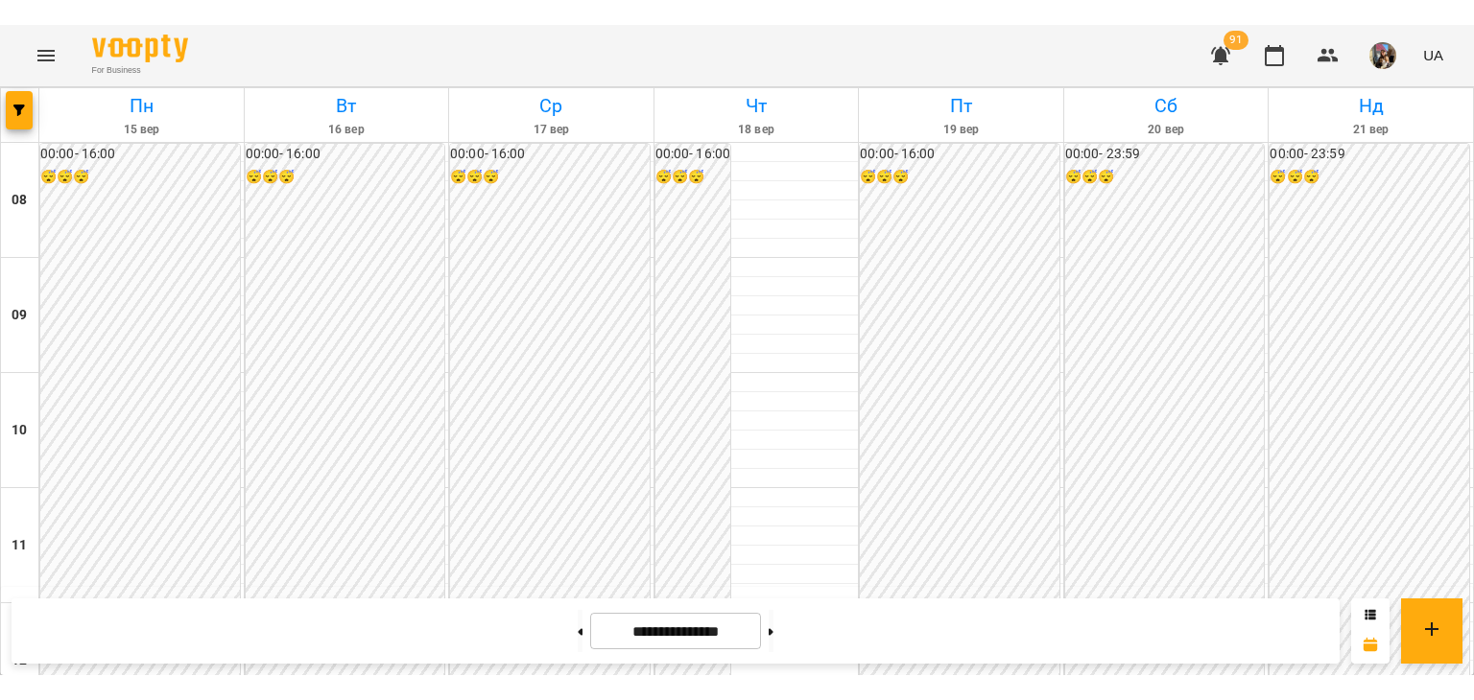
scroll to position [960, 0]
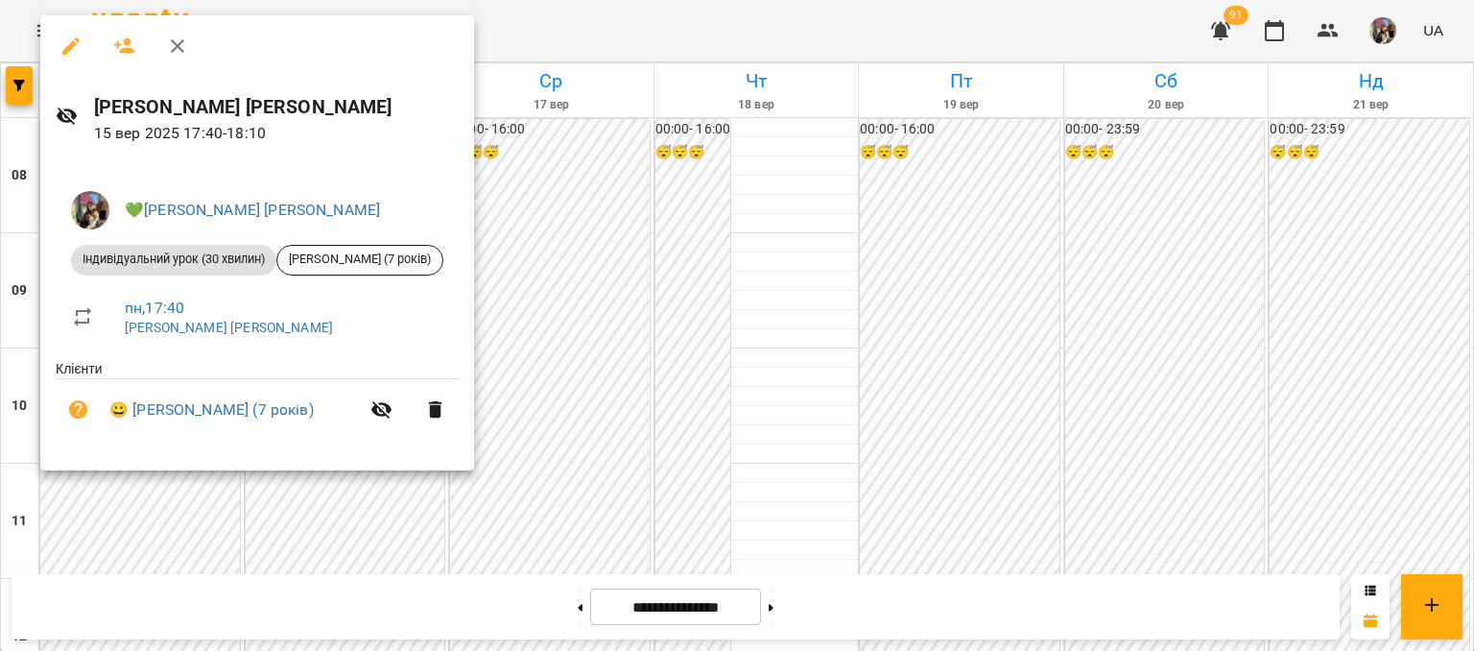
click at [1403, 282] on div at bounding box center [737, 325] width 1474 height 651
